Goal: Task Accomplishment & Management: Use online tool/utility

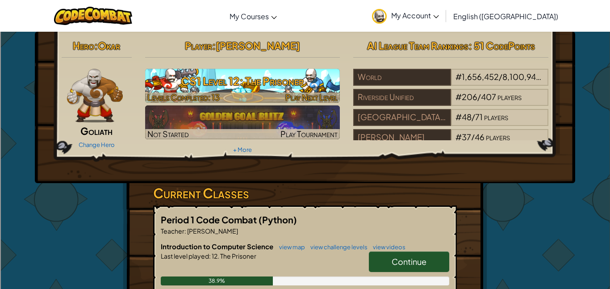
click at [243, 92] on img at bounding box center [242, 86] width 195 height 34
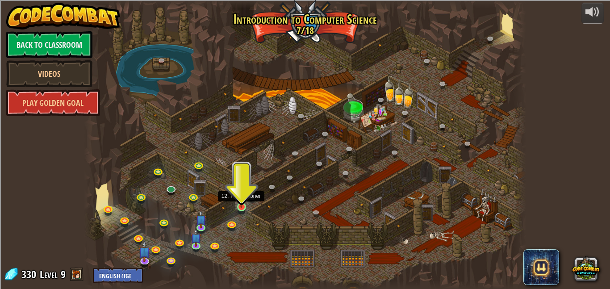
click at [239, 204] on img at bounding box center [241, 196] width 10 height 24
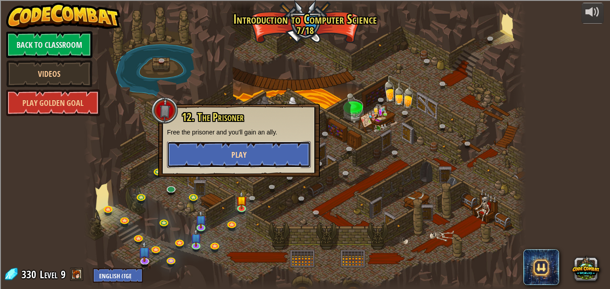
click at [230, 157] on button "Play" at bounding box center [239, 154] width 144 height 27
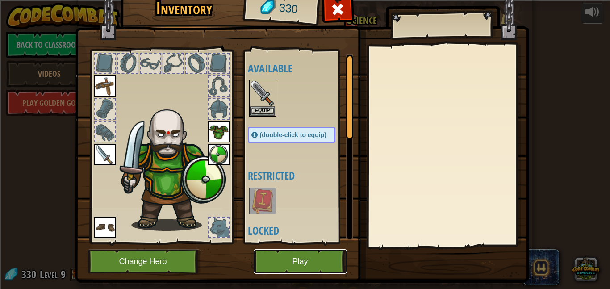
click at [313, 268] on button "Play" at bounding box center [300, 261] width 93 height 25
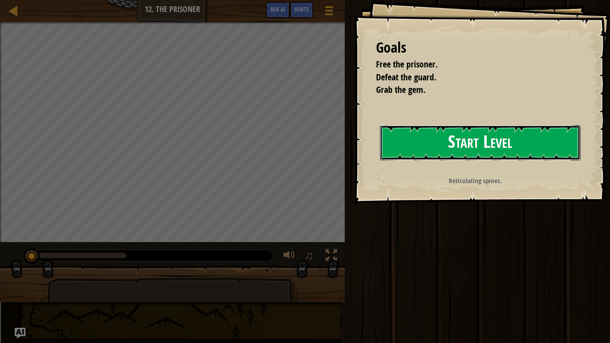
click at [436, 133] on button "Start Level" at bounding box center [480, 142] width 201 height 35
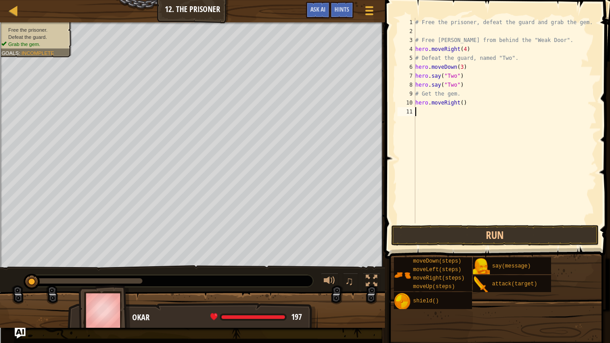
click at [474, 50] on div "# Free the prisoner, defeat the guard and grab the gem. # Free [PERSON_NAME] fr…" at bounding box center [505, 129] width 183 height 223
type textarea "h"
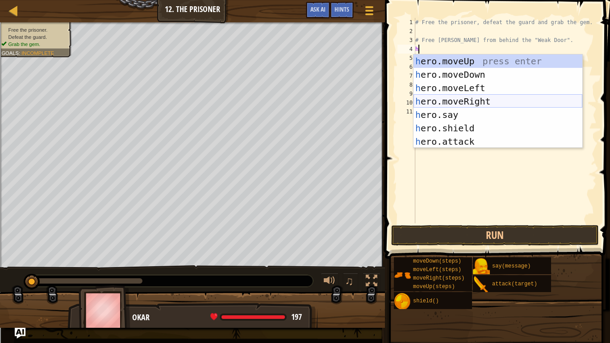
click at [473, 100] on div "h ero.moveUp press enter h ero.moveDown press enter h ero.moveLeft press enter …" at bounding box center [498, 114] width 169 height 121
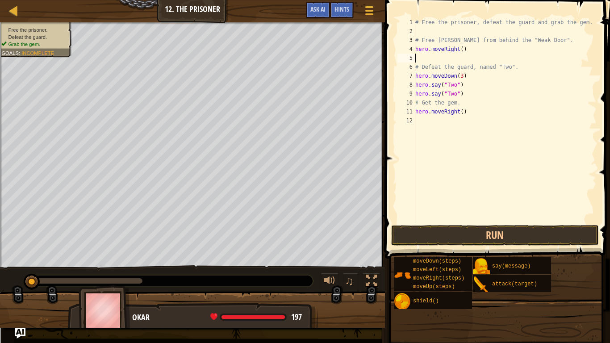
type textarea "h"
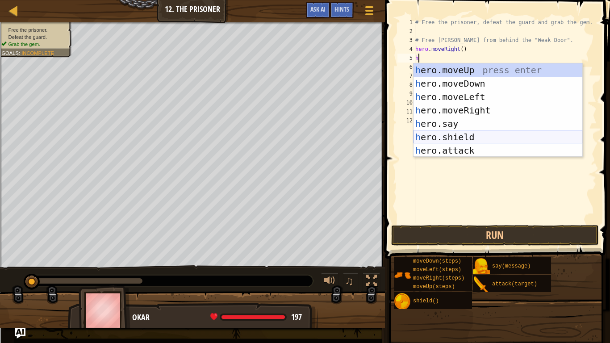
click at [443, 133] on div "h ero.moveUp press enter h ero.moveDown press enter h ero.moveLeft press enter …" at bounding box center [498, 123] width 169 height 121
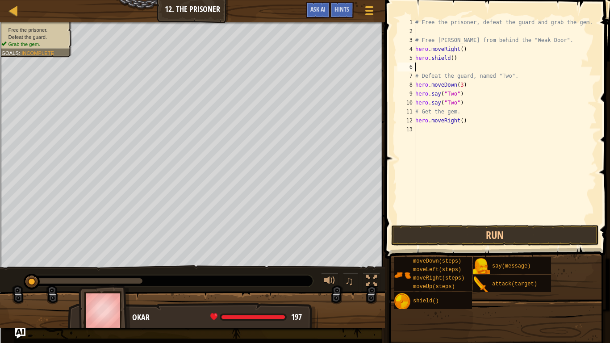
click at [458, 60] on div "# Free the prisoner, defeat the guard and grab the gem. # Free [PERSON_NAME] fr…" at bounding box center [505, 129] width 183 height 223
type textarea "h"
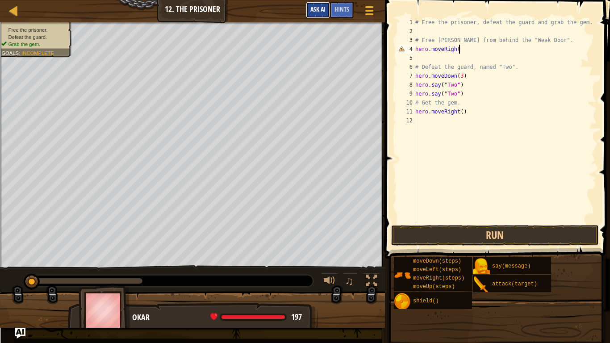
click at [309, 8] on button "Ask AI" at bounding box center [318, 10] width 24 height 17
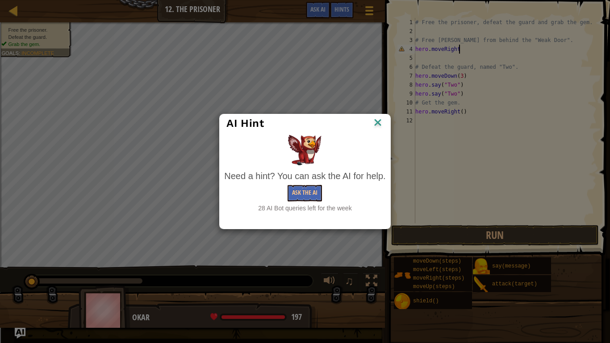
click at [324, 186] on div "Ask the AI" at bounding box center [304, 193] width 161 height 17
click at [311, 189] on button "Ask the AI" at bounding box center [305, 193] width 34 height 17
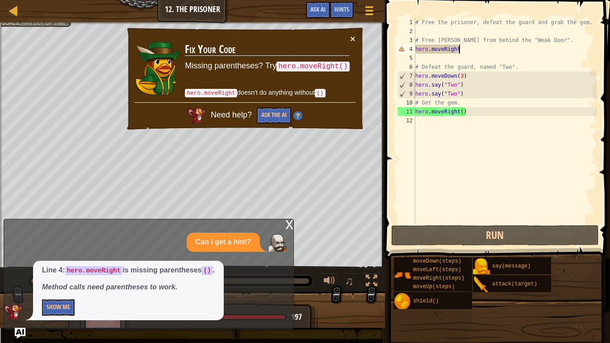
click at [460, 48] on div "# Free the prisoner, defeat the guard and grab the gem. # Free [PERSON_NAME] fr…" at bounding box center [505, 129] width 183 height 223
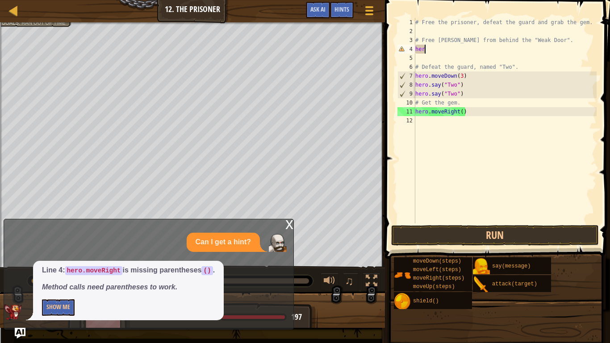
type textarea "h"
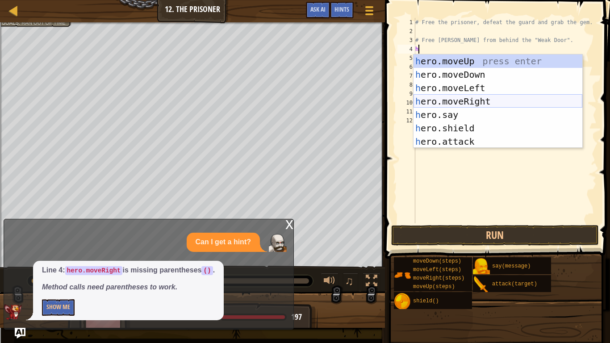
click at [469, 98] on div "h ero.moveUp press enter h ero.moveDown press enter h ero.moveLeft press enter …" at bounding box center [498, 114] width 169 height 121
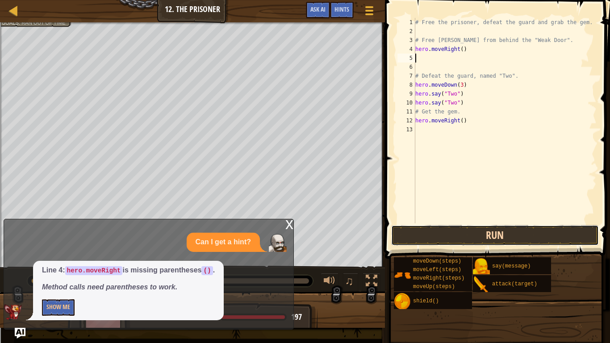
click at [443, 227] on button "Run" at bounding box center [495, 235] width 208 height 21
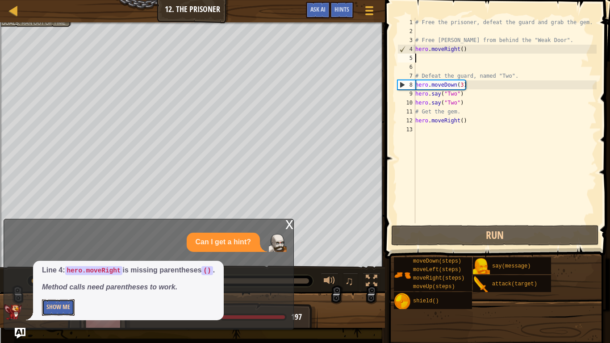
click at [63, 289] on button "Show Me" at bounding box center [58, 307] width 33 height 17
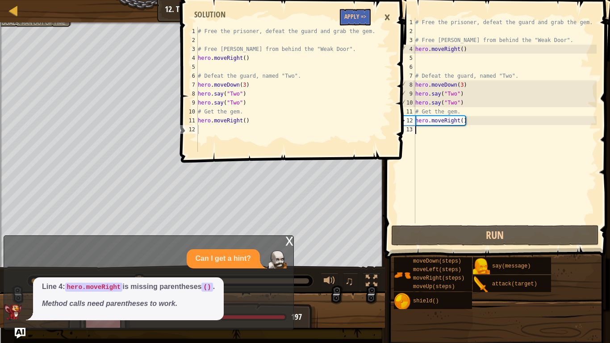
click at [479, 127] on div "# Free the prisoner, defeat the guard and grab the gem. # Free [PERSON_NAME] fr…" at bounding box center [505, 129] width 183 height 223
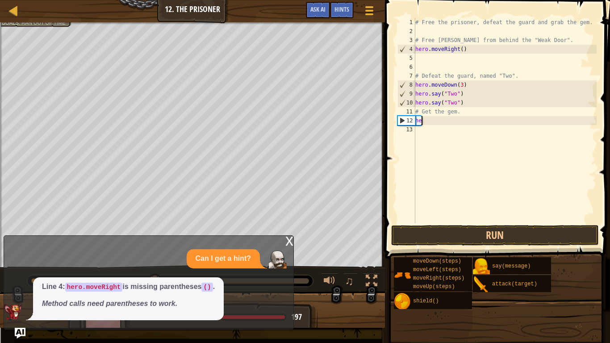
type textarea "h"
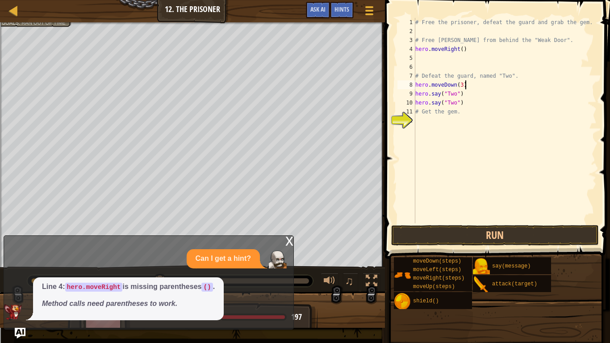
click at [465, 85] on div "# Free the prisoner, defeat the guard and grab the gem. # Free [PERSON_NAME] fr…" at bounding box center [505, 129] width 183 height 223
type textarea "h"
click at [461, 50] on div "# Free the prisoner, defeat the guard and grab the gem. # Free [PERSON_NAME] fr…" at bounding box center [505, 129] width 183 height 223
type textarea "hero.moveRight(2)"
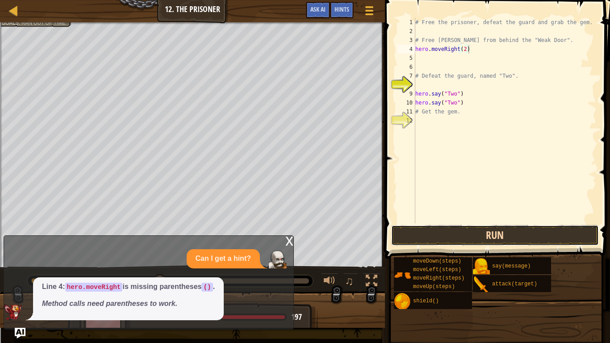
click at [485, 227] on button "Run" at bounding box center [495, 235] width 208 height 21
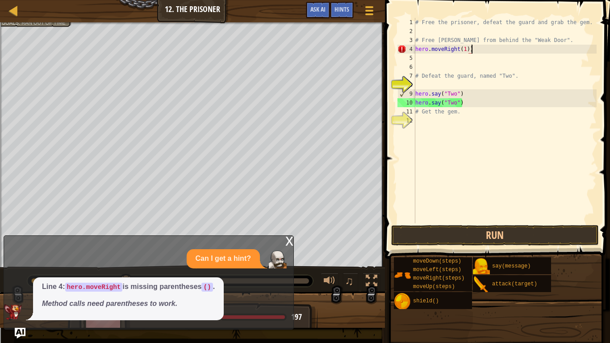
scroll to position [4, 7]
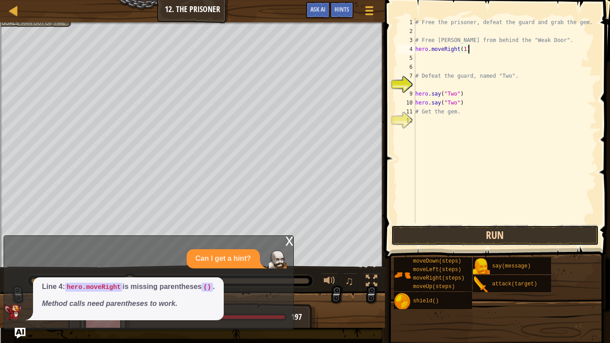
click at [449, 231] on button "Run" at bounding box center [495, 235] width 208 height 21
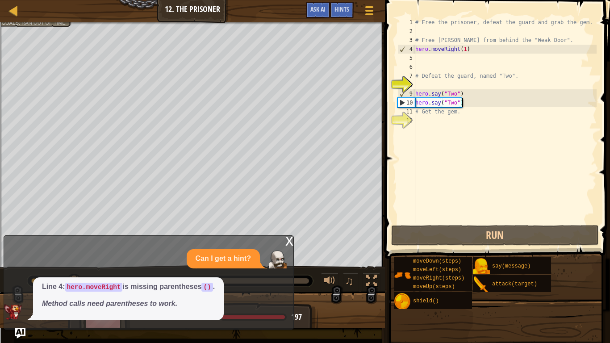
click at [477, 100] on div "# Free the prisoner, defeat the guard and grab the gem. # Free [PERSON_NAME] fr…" at bounding box center [505, 129] width 183 height 223
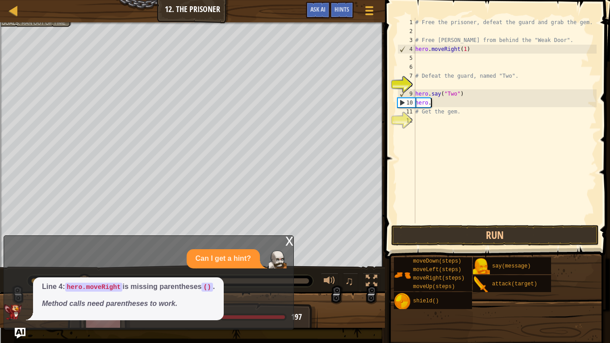
scroll to position [4, 1]
click at [476, 94] on div "# Free the prisoner, defeat the guard and grab the gem. # Free [PERSON_NAME] fr…" at bounding box center [505, 129] width 183 height 223
type textarea "h"
click at [441, 105] on div "# Free the prisoner, defeat the guard and grab the gem. # Free [PERSON_NAME] fr…" at bounding box center [505, 129] width 183 height 223
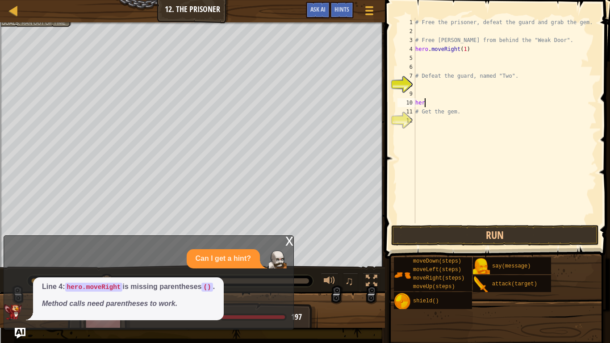
type textarea "h"
click at [420, 83] on div "# Free the prisoner, defeat the guard and grab the gem. # Free [PERSON_NAME] fr…" at bounding box center [505, 129] width 183 height 223
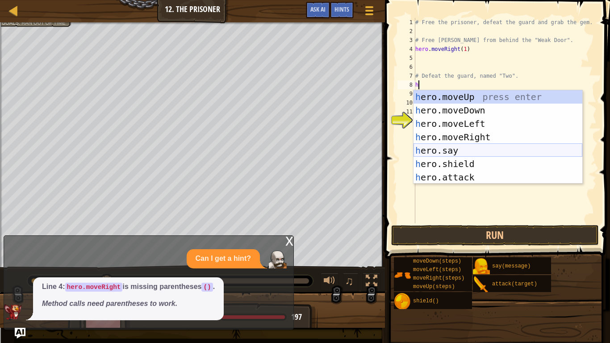
click at [451, 151] on div "h ero.moveUp press enter h ero.moveDown press enter h ero.moveLeft press enter …" at bounding box center [498, 150] width 169 height 121
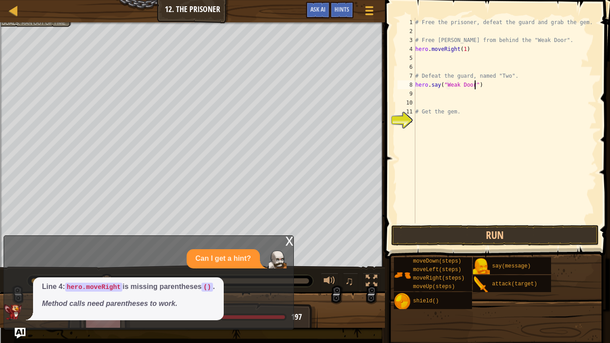
scroll to position [4, 8]
click at [462, 233] on button "Run" at bounding box center [495, 235] width 208 height 21
click at [423, 83] on div "# Free the prisoner, defeat the guard and grab the gem. # Free [PERSON_NAME] fr…" at bounding box center [505, 129] width 183 height 223
type textarea """
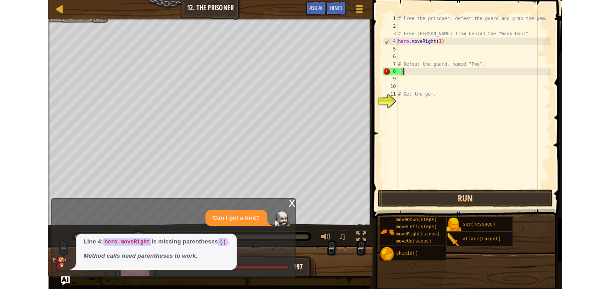
scroll to position [4, 0]
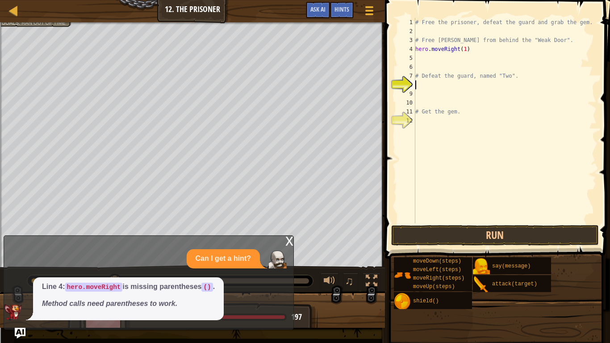
click at [404, 0] on span at bounding box center [498, 116] width 232 height 285
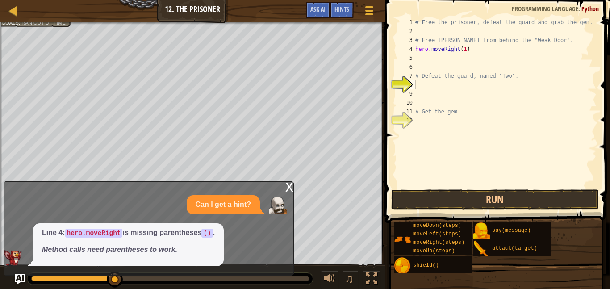
click at [293, 191] on div "x" at bounding box center [289, 186] width 8 height 9
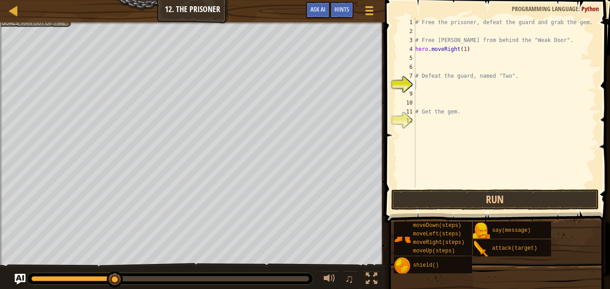
click at [433, 90] on div "# Free the prisoner, defeat the guard and grab the gem. # Free [PERSON_NAME] fr…" at bounding box center [505, 112] width 183 height 188
click at [420, 85] on div "# Free the prisoner, defeat the guard and grab the gem. # Free [PERSON_NAME] fr…" at bounding box center [505, 112] width 183 height 188
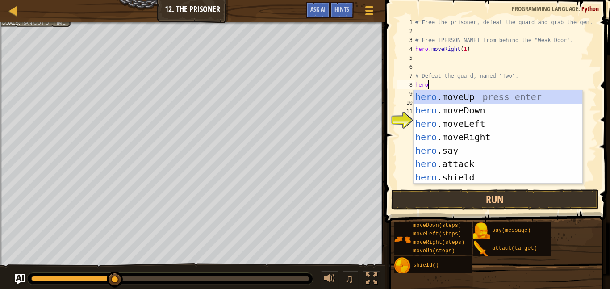
scroll to position [4, 1]
click at [459, 162] on div "hero .moveUp press enter hero .moveDown press enter hero .moveLeft press enter …" at bounding box center [498, 150] width 169 height 121
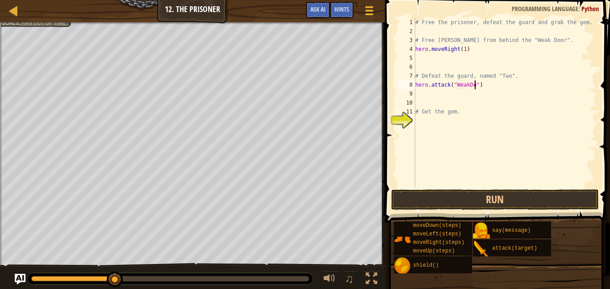
scroll to position [4, 8]
type textarea "hero.attack("WeakDoor")"
click at [484, 194] on button "Run" at bounding box center [495, 199] width 208 height 21
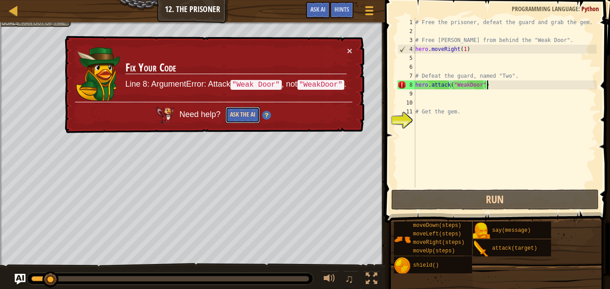
click at [229, 116] on button "Ask the AI" at bounding box center [243, 115] width 34 height 17
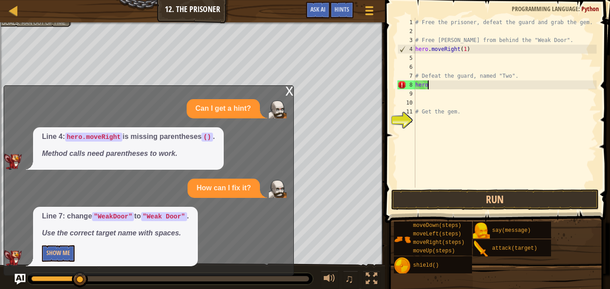
type textarea "h"
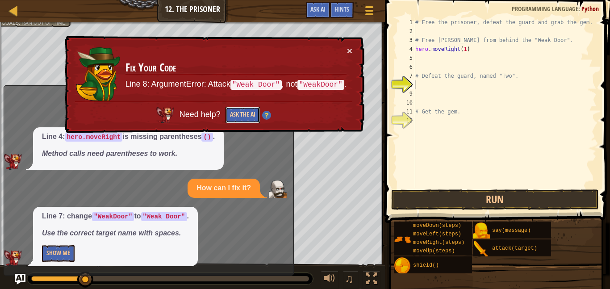
click at [234, 113] on button "Ask the AI" at bounding box center [243, 115] width 34 height 17
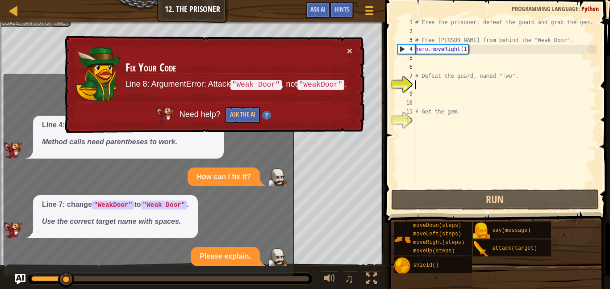
scroll to position [4, 0]
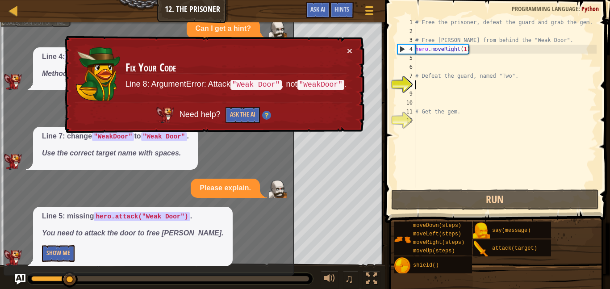
click at [425, 62] on div "# Free the prisoner, defeat the guard and grab the gem. # Free [PERSON_NAME] fr…" at bounding box center [505, 112] width 183 height 188
click at [232, 115] on button "Ask the AI" at bounding box center [243, 115] width 34 height 17
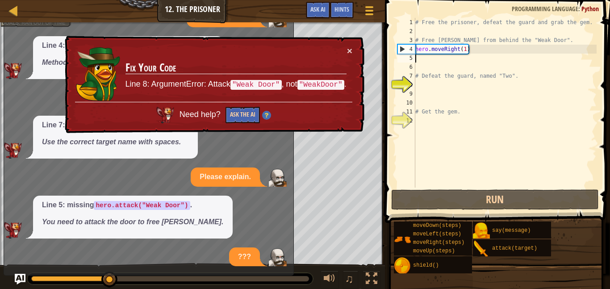
scroll to position [84, 0]
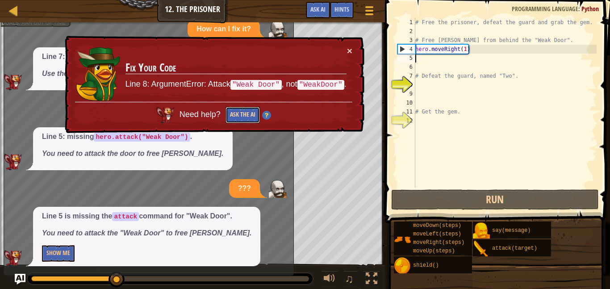
click at [233, 113] on button "Ask the AI" at bounding box center [243, 115] width 34 height 17
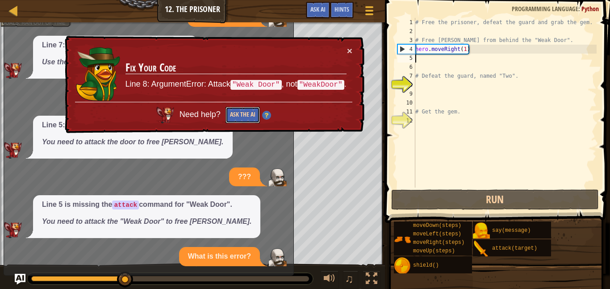
click at [233, 113] on button "Ask the AI" at bounding box center [243, 115] width 34 height 17
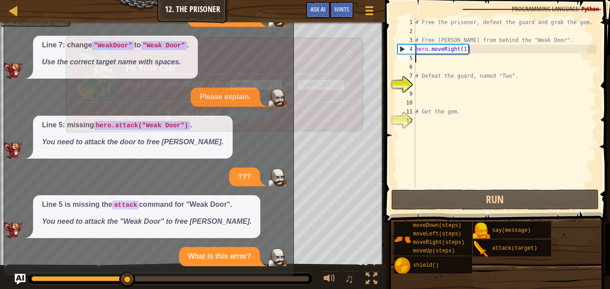
click at [233, 113] on button "Ask the AI" at bounding box center [243, 115] width 34 height 17
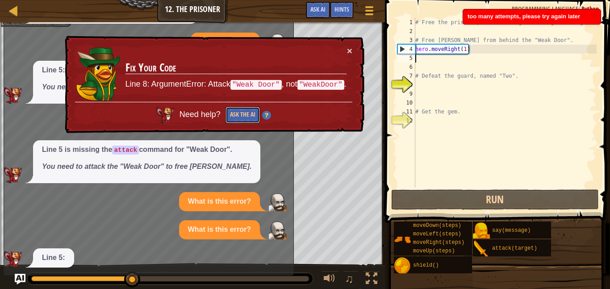
click at [233, 113] on button "Ask the AI" at bounding box center [243, 115] width 34 height 17
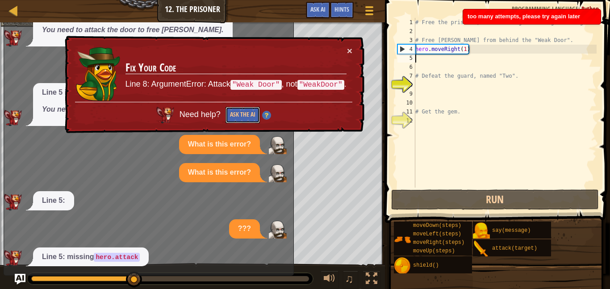
click at [233, 113] on button "Ask the AI" at bounding box center [243, 115] width 34 height 17
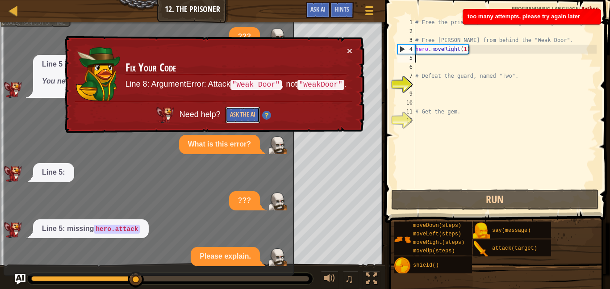
click at [233, 113] on button "Ask the AI" at bounding box center [243, 115] width 34 height 17
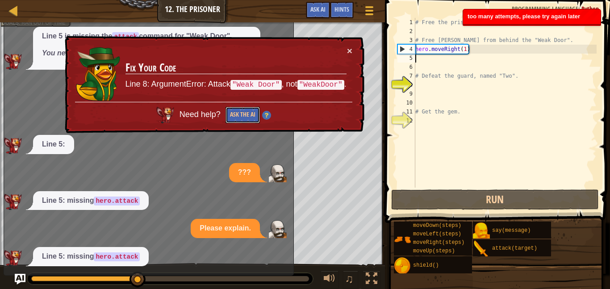
click at [233, 113] on button "Ask the AI" at bounding box center [243, 115] width 34 height 17
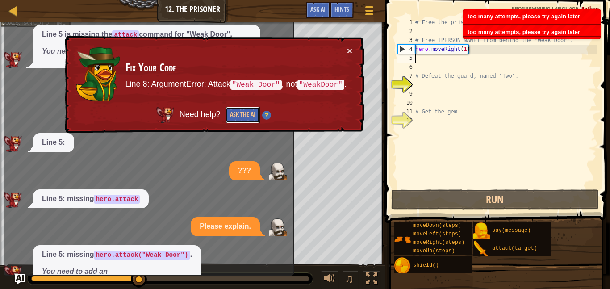
click at [233, 113] on button "Ask the AI" at bounding box center [243, 115] width 34 height 17
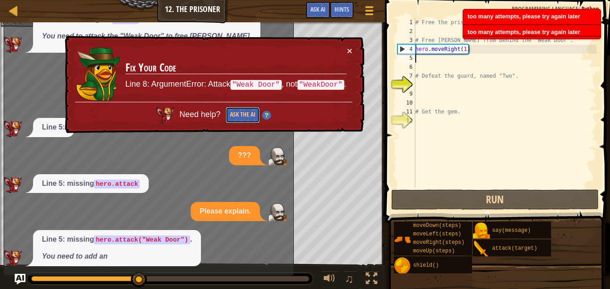
click at [233, 113] on button "Ask the AI" at bounding box center [243, 115] width 34 height 17
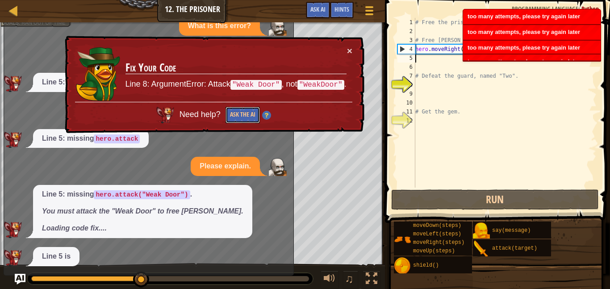
click at [233, 113] on button "Ask the AI" at bounding box center [243, 115] width 34 height 17
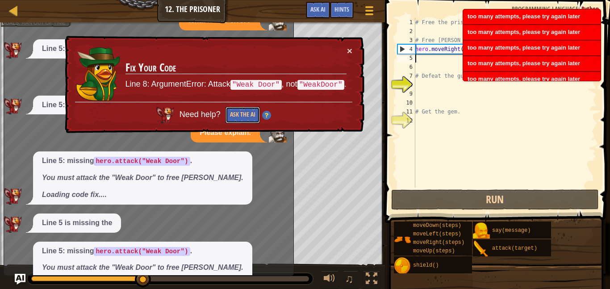
click at [233, 113] on button "Ask the AI" at bounding box center [243, 115] width 34 height 17
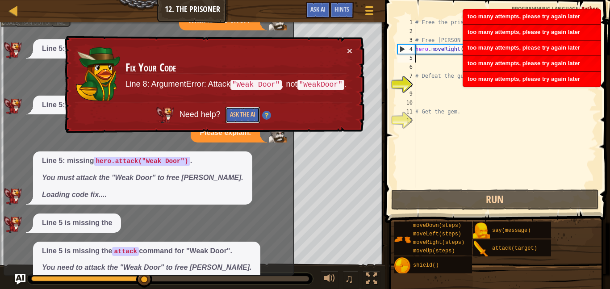
click at [233, 113] on button "Ask the AI" at bounding box center [243, 115] width 34 height 17
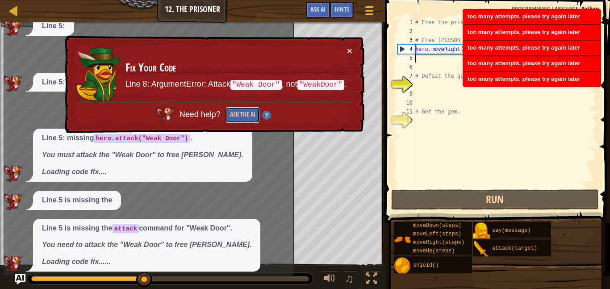
click at [233, 113] on button "Ask the AI" at bounding box center [243, 115] width 34 height 17
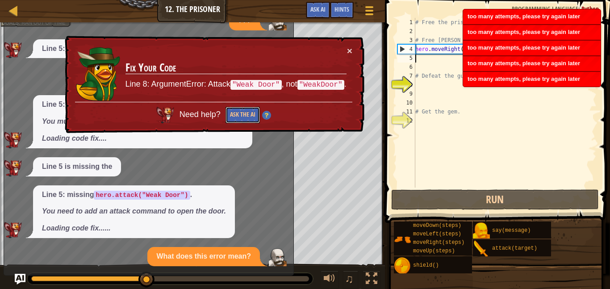
click at [233, 113] on button "Ask the AI" at bounding box center [243, 115] width 34 height 17
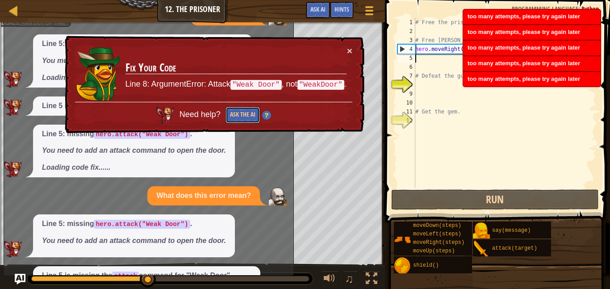
click at [233, 113] on button "Ask the AI" at bounding box center [243, 115] width 34 height 17
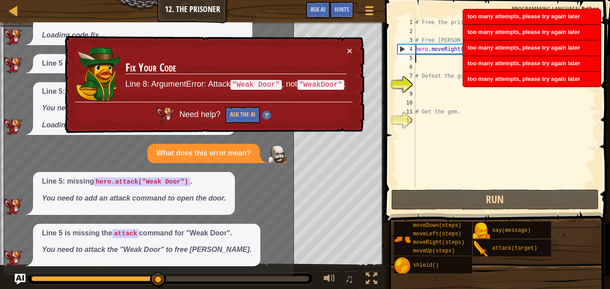
scroll to position [521, 0]
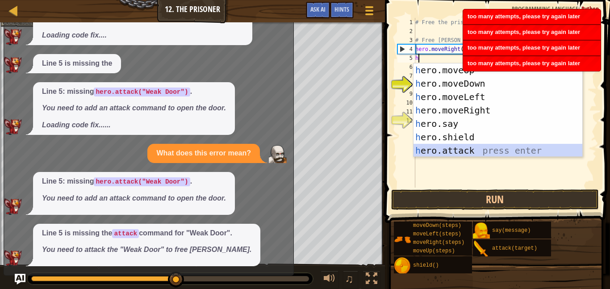
click at [441, 150] on div "h ero.moveUp press enter h ero.moveDown press enter h ero.moveLeft press enter …" at bounding box center [498, 123] width 169 height 121
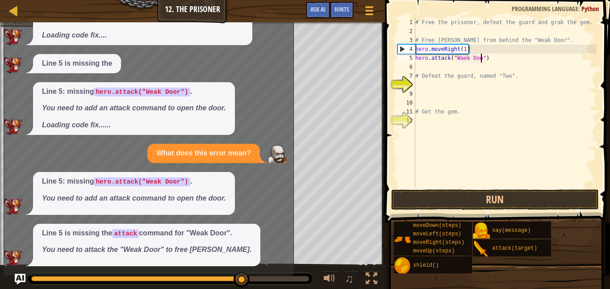
scroll to position [4, 10]
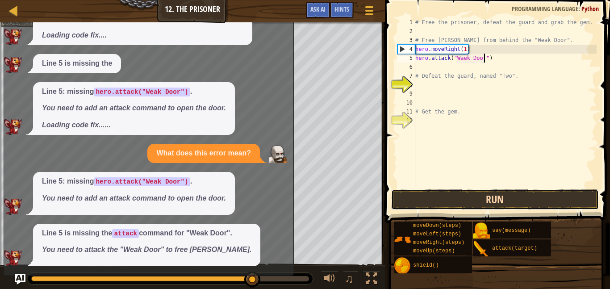
click at [477, 201] on button "Run" at bounding box center [495, 199] width 208 height 21
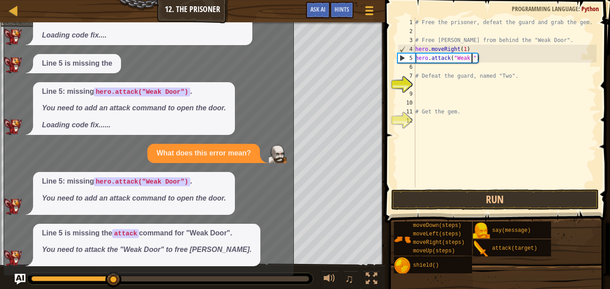
scroll to position [4, 8]
type textarea "hero.attack("Weak Door")"
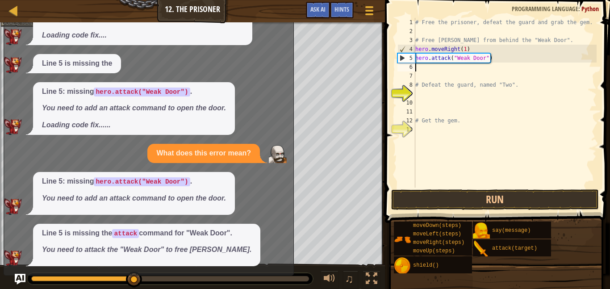
scroll to position [4, 0]
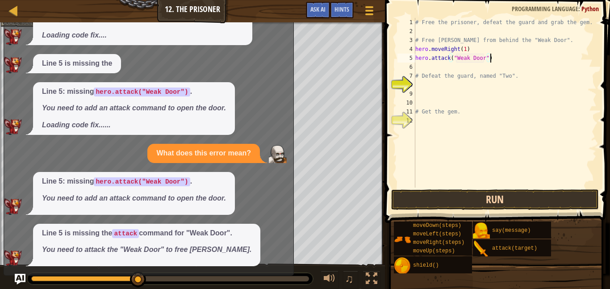
type textarea "hero.attack("Weak Door")"
click at [444, 205] on button "Run" at bounding box center [495, 199] width 208 height 21
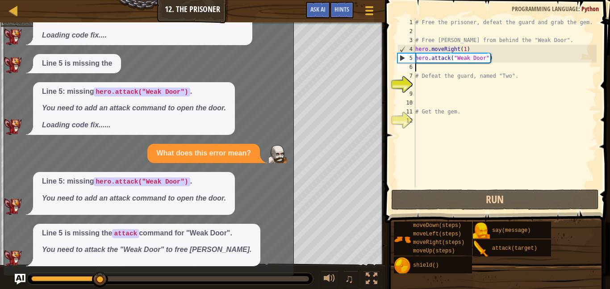
click at [418, 69] on div "# Free the prisoner, defeat the guard and grab the gem. # Free [PERSON_NAME] fr…" at bounding box center [505, 112] width 183 height 188
type textarea "h"
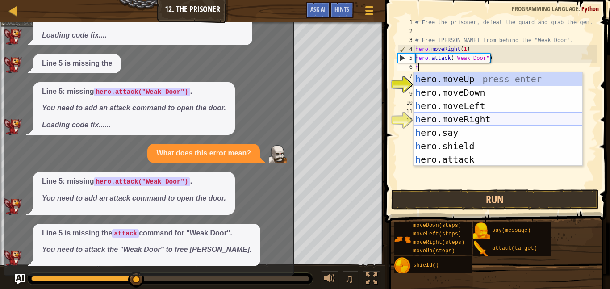
click at [459, 116] on div "h ero.moveUp press enter h ero.moveDown press enter h ero.moveLeft press enter …" at bounding box center [498, 132] width 169 height 121
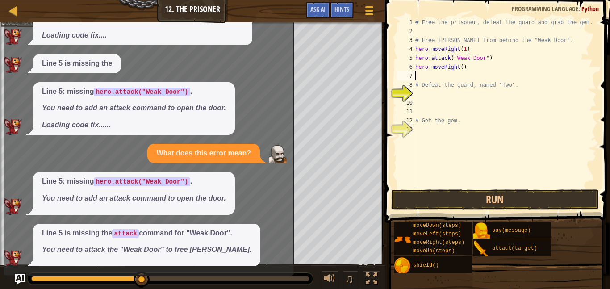
click at [461, 67] on div "# Free the prisoner, defeat the guard and grab the gem. # Free [PERSON_NAME] fr…" at bounding box center [505, 112] width 183 height 188
type textarea "hero.moveRight(3)"
click at [513, 204] on button "Run" at bounding box center [495, 199] width 208 height 21
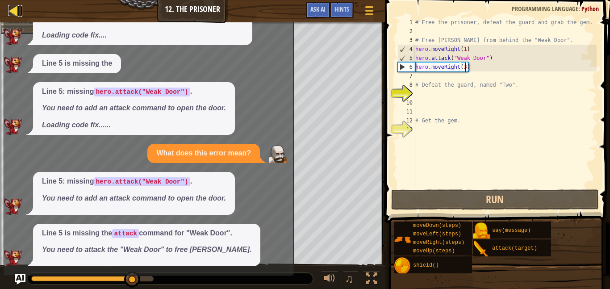
click at [13, 9] on div at bounding box center [13, 10] width 11 height 11
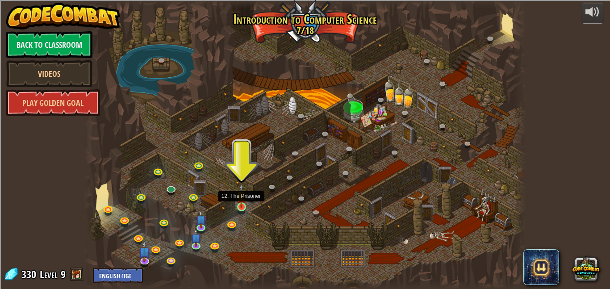
click at [243, 203] on img at bounding box center [241, 196] width 10 height 24
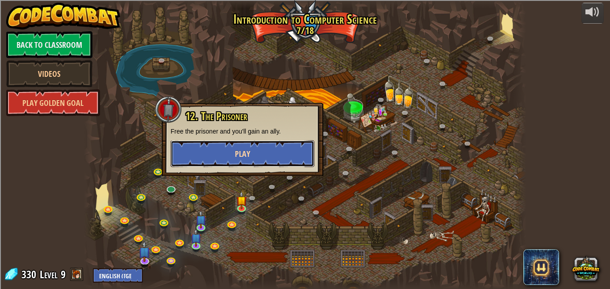
click at [228, 159] on button "Play" at bounding box center [243, 153] width 144 height 27
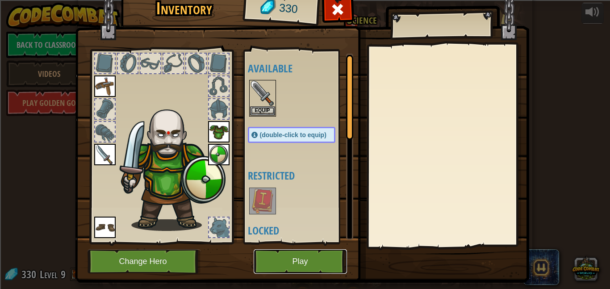
click at [321, 263] on button "Play" at bounding box center [300, 261] width 93 height 25
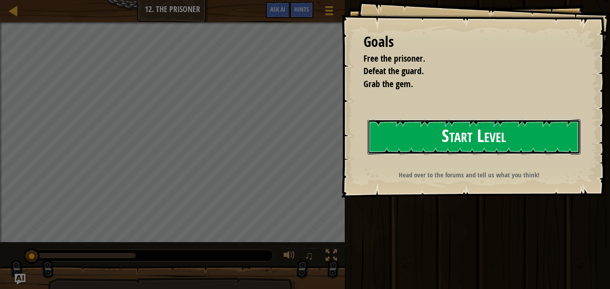
click at [511, 135] on button "Start Level" at bounding box center [474, 136] width 213 height 35
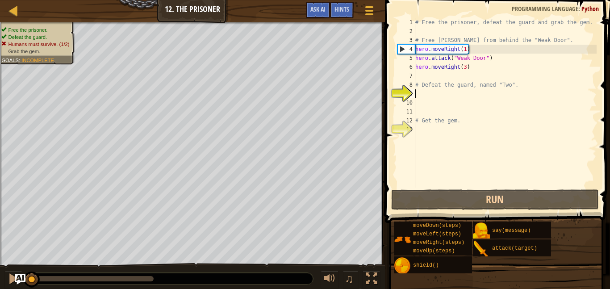
click at [436, 74] on div "# Free the prisoner, defeat the guard and grab the gem. # Free [PERSON_NAME] fr…" at bounding box center [505, 112] width 183 height 188
type textarea "h"
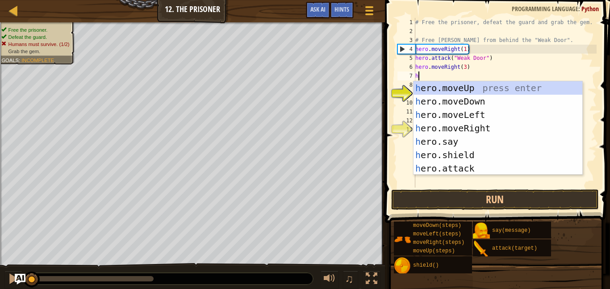
scroll to position [4, 0]
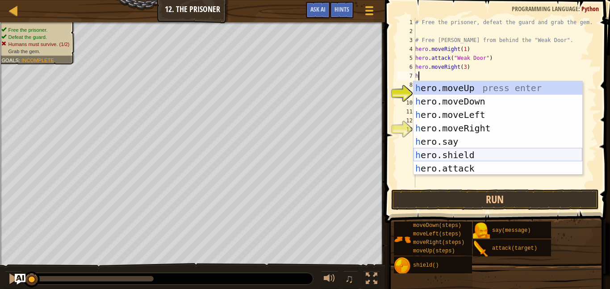
click at [452, 155] on div "h ero.moveUp press enter h ero.moveDown press enter h ero.moveLeft press enter …" at bounding box center [498, 141] width 169 height 121
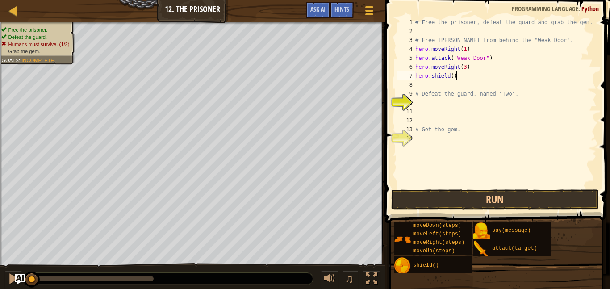
click at [462, 78] on div "# Free the prisoner, defeat the guard and grab the gem. # Free [PERSON_NAME] fr…" at bounding box center [505, 112] width 183 height 188
type textarea "h"
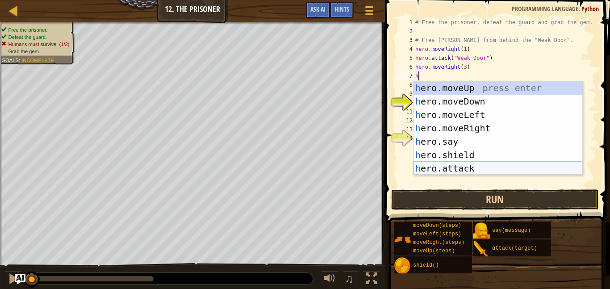
click at [450, 165] on div "h ero.moveUp press enter h ero.moveDown press enter h ero.moveLeft press enter …" at bounding box center [498, 141] width 169 height 121
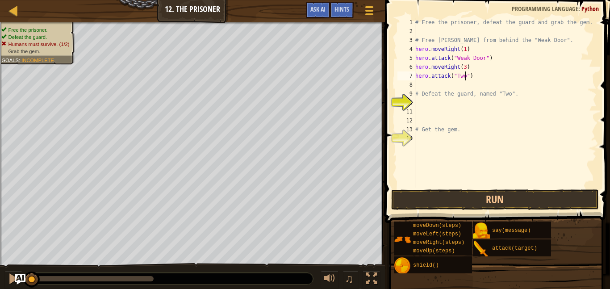
scroll to position [4, 7]
type textarea "hero.attack("Two")"
click at [506, 202] on button "Run" at bounding box center [495, 199] width 208 height 21
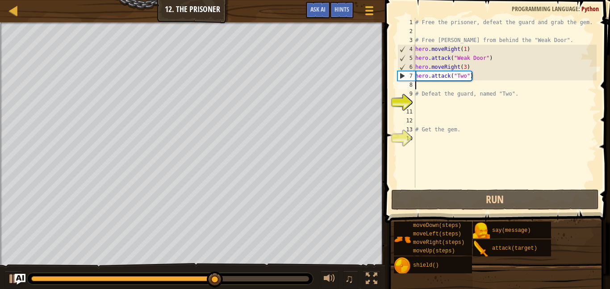
click at [450, 86] on div "# Free the prisoner, defeat the guard and grab the gem. # Free [PERSON_NAME] fr…" at bounding box center [505, 112] width 183 height 188
type textarea "h"
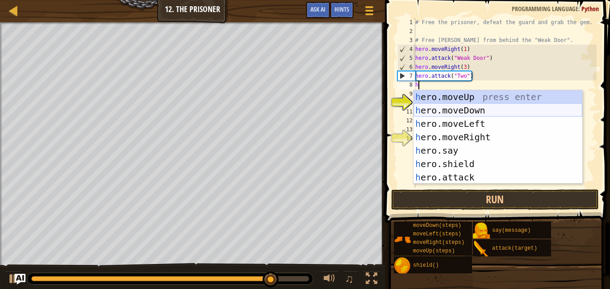
click at [436, 111] on div "h ero.moveUp press enter h ero.moveDown press enter h ero.moveLeft press enter …" at bounding box center [498, 150] width 169 height 121
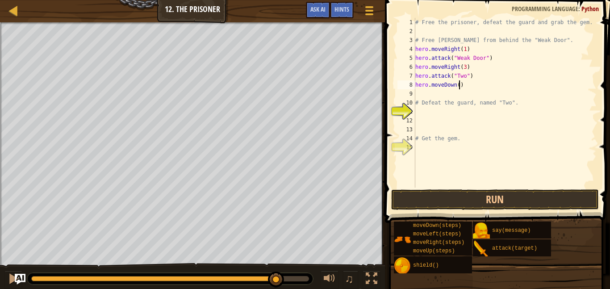
click at [459, 88] on div "# Free the prisoner, defeat the guard and grab the gem. # Free [PERSON_NAME] fr…" at bounding box center [505, 112] width 183 height 188
type textarea "hero.moveDown(3)"
click at [496, 190] on button "Run" at bounding box center [495, 199] width 208 height 21
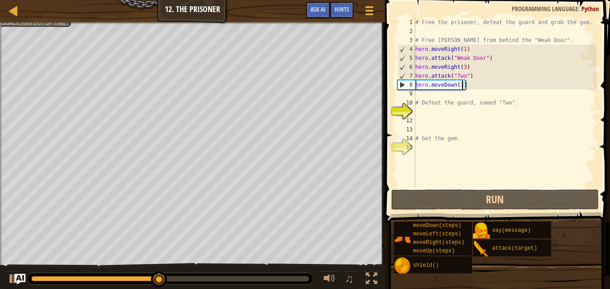
click at [422, 97] on div "# Free the prisoner, defeat the guard and grab the gem. # Free [PERSON_NAME] fr…" at bounding box center [505, 112] width 183 height 188
type textarea "h"
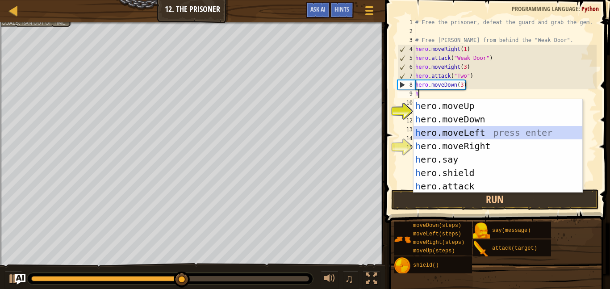
click at [439, 129] on div "h ero.moveUp press enter h ero.moveDown press enter h ero.moveLeft press enter …" at bounding box center [498, 159] width 169 height 121
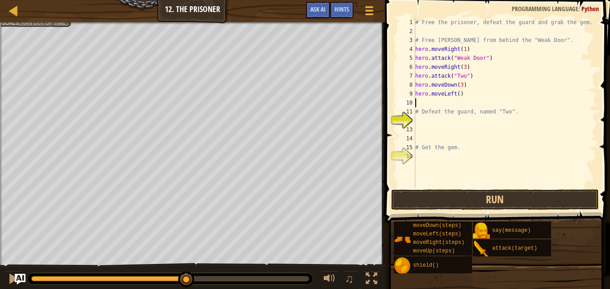
click at [474, 187] on div "# Free the prisoner, defeat the guard and grab the gem. # Free [PERSON_NAME] fr…" at bounding box center [505, 112] width 183 height 188
click at [470, 196] on button "Run" at bounding box center [495, 199] width 208 height 21
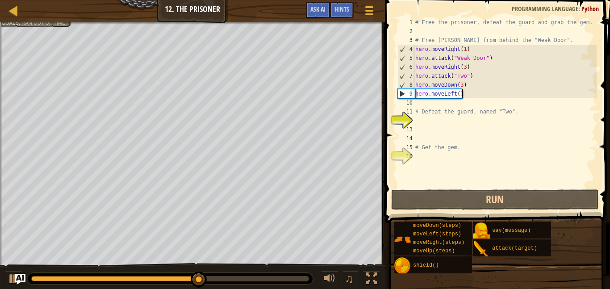
click at [472, 92] on div "# Free the prisoner, defeat the guard and grab the gem. # Free [PERSON_NAME] fr…" at bounding box center [505, 112] width 183 height 188
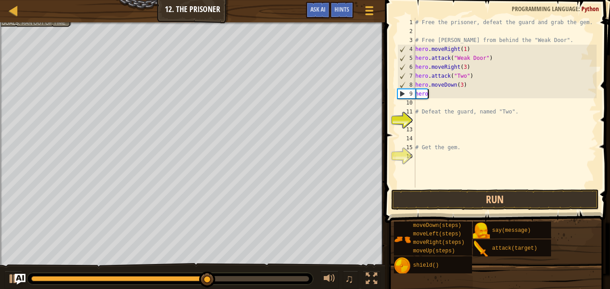
type textarea "h"
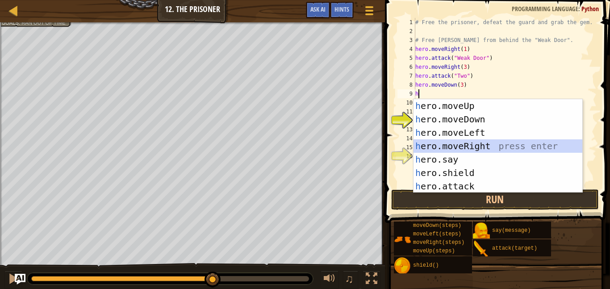
click at [438, 146] on div "h ero.moveUp press enter h ero.moveDown press enter h ero.moveLeft press enter …" at bounding box center [498, 159] width 169 height 121
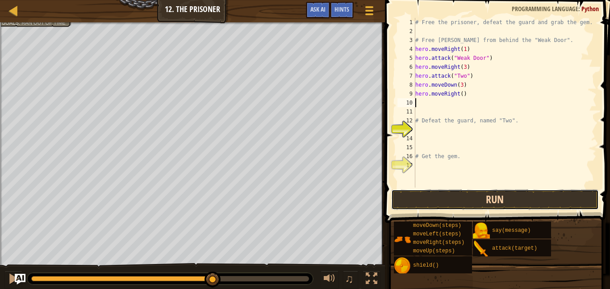
click at [468, 197] on button "Run" at bounding box center [495, 199] width 208 height 21
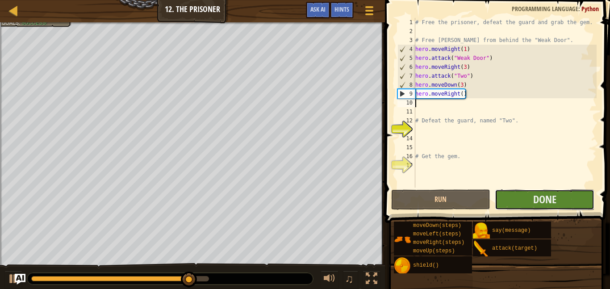
click at [525, 201] on button "Done" at bounding box center [545, 199] width 100 height 21
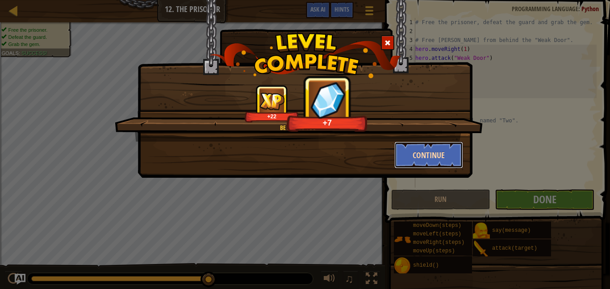
click at [448, 149] on button "Continue" at bounding box center [428, 155] width 69 height 27
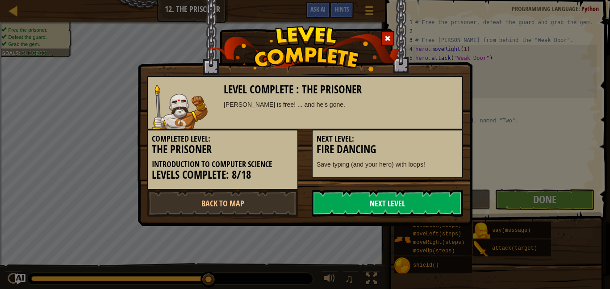
click at [353, 198] on link "Next Level" at bounding box center [387, 203] width 151 height 27
click at [346, 202] on link "Next Level" at bounding box center [387, 203] width 151 height 27
click at [370, 202] on link "Next Level" at bounding box center [387, 203] width 151 height 27
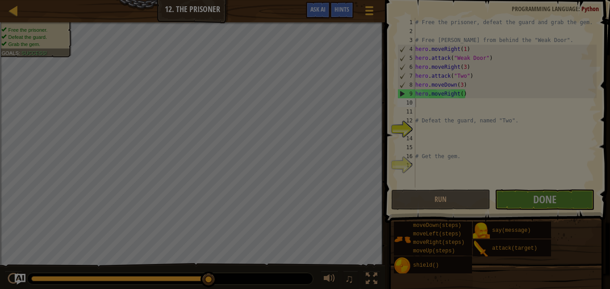
click at [370, 202] on div at bounding box center [305, 144] width 610 height 289
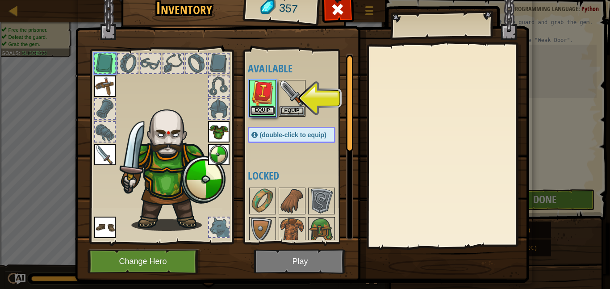
click at [264, 113] on button "Equip" at bounding box center [262, 110] width 25 height 9
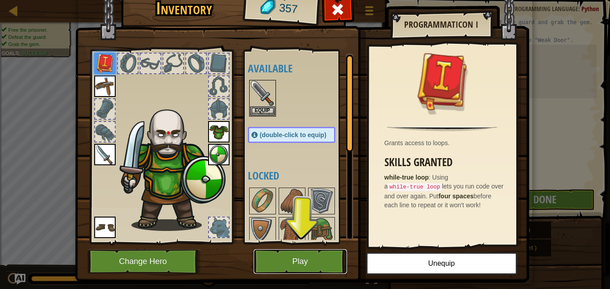
click at [313, 268] on button "Play" at bounding box center [300, 261] width 93 height 25
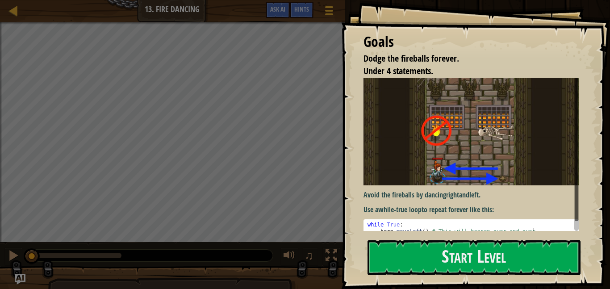
click at [436, 237] on div "Goals Dodge the fireballs forever. Under 4 statements. Avoid the fireballs by d…" at bounding box center [475, 144] width 269 height 289
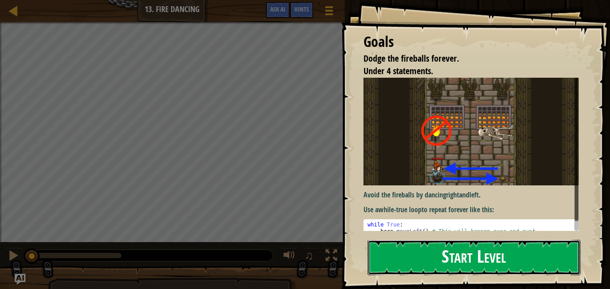
click at [421, 250] on button "Start Level" at bounding box center [474, 257] width 213 height 35
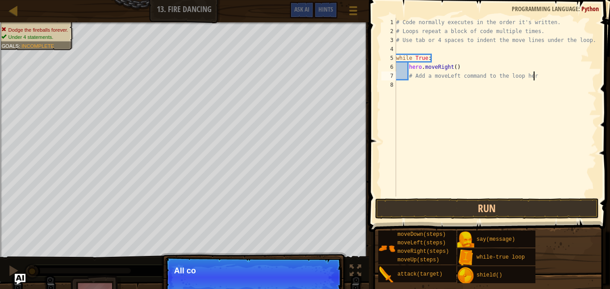
type textarea "# Add a moveLeft command to the loop he"
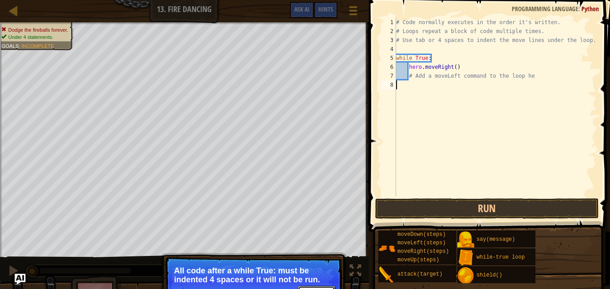
click at [322, 286] on button "Continue" at bounding box center [316, 292] width 37 height 12
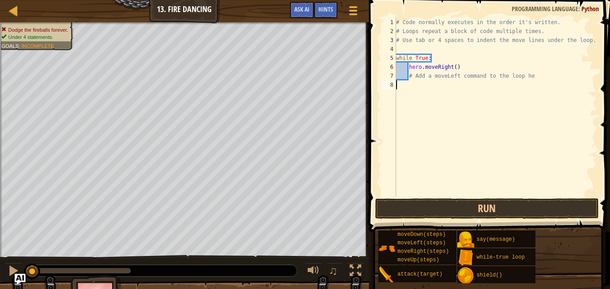
scroll to position [4, 0]
click at [397, 71] on div "# Code normally executes in the order it's written. # Loops repeat a block of c…" at bounding box center [495, 116] width 202 height 197
click at [540, 211] on button "Run" at bounding box center [487, 208] width 224 height 21
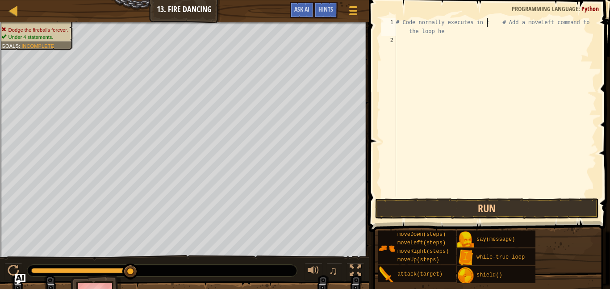
type textarea "# Code normally executes in # Add a moveLeft command to the loop he"
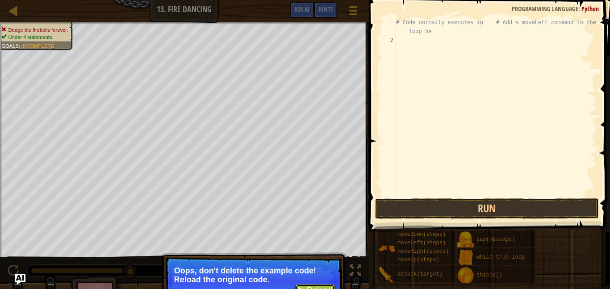
click at [303, 286] on button "↻ Reload" at bounding box center [315, 290] width 40 height 13
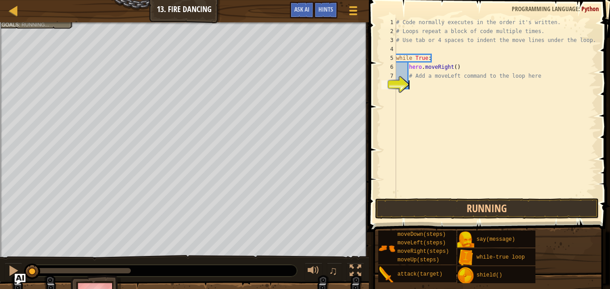
scroll to position [4, 1]
